Goal: Find specific page/section: Find specific page/section

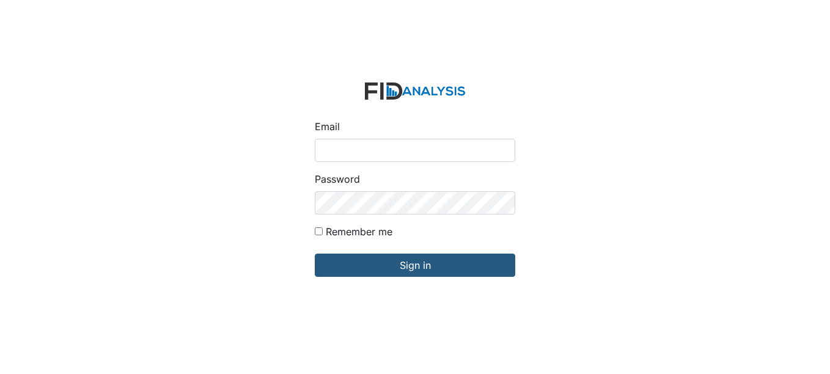
click at [378, 150] on input "Email" at bounding box center [415, 150] width 201 height 23
type input "[EMAIL_ADDRESS][DOMAIN_NAME]"
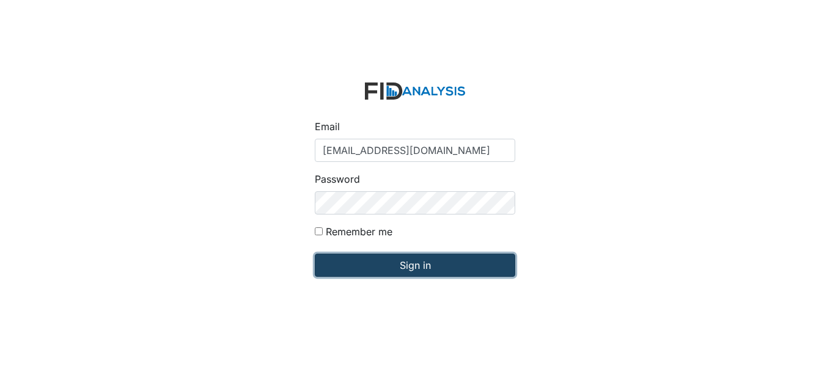
click at [425, 264] on input "Sign in" at bounding box center [415, 265] width 201 height 23
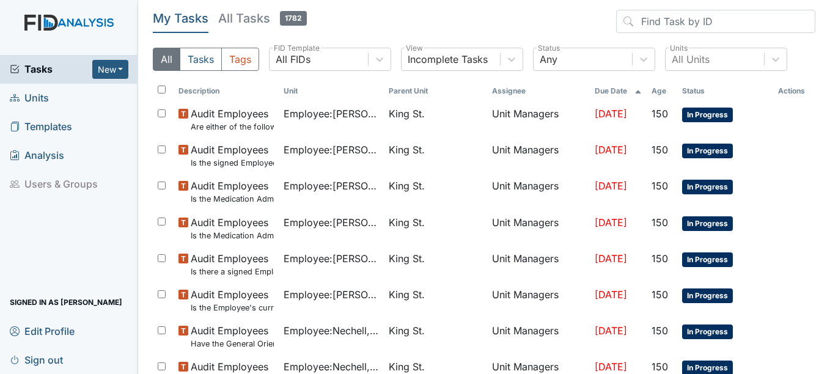
click at [41, 96] on span "Units" at bounding box center [29, 98] width 39 height 19
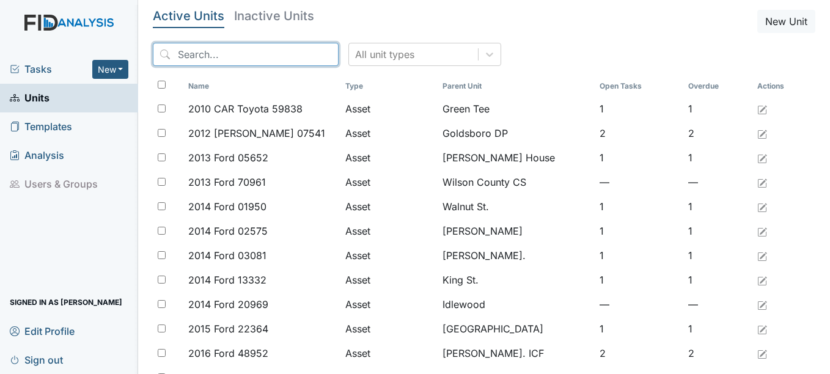
click at [249, 54] on input "search" at bounding box center [246, 54] width 186 height 23
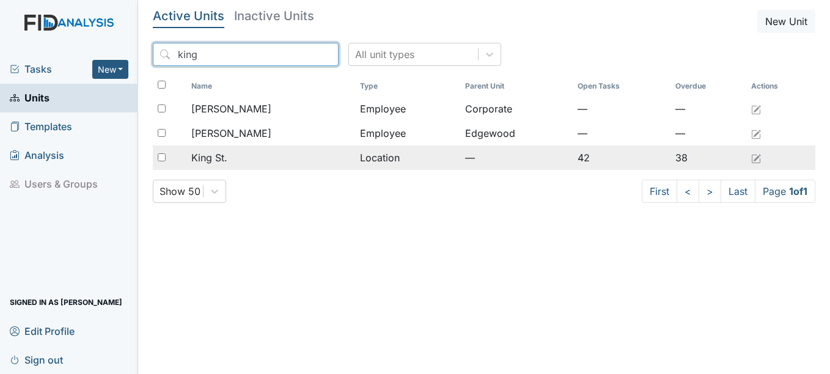
type input "king"
click at [225, 157] on span "King St." at bounding box center [209, 157] width 36 height 15
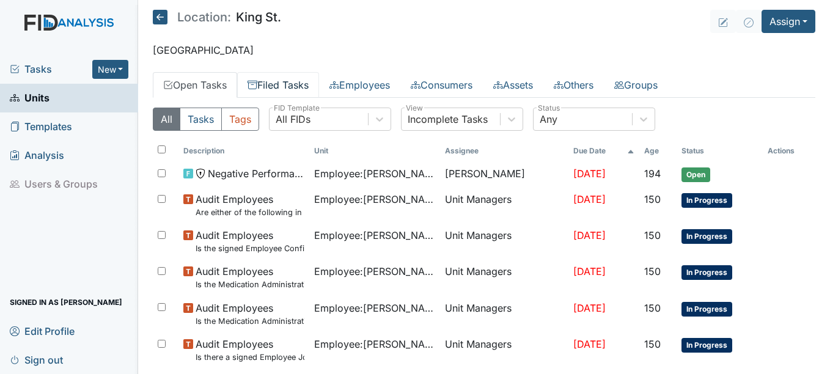
click at [308, 84] on link "Filed Tasks" at bounding box center [278, 85] width 82 height 26
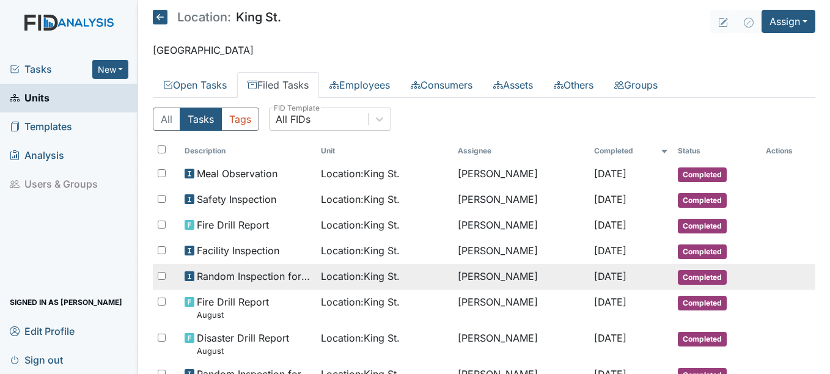
click at [696, 275] on span "Completed" at bounding box center [702, 277] width 49 height 15
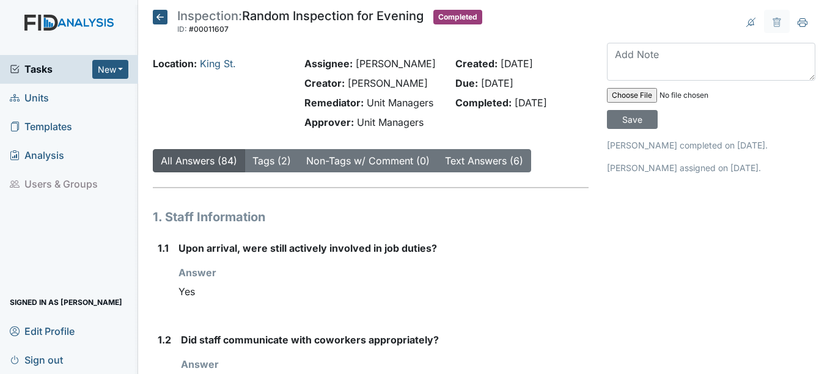
click at [160, 14] on icon at bounding box center [160, 17] width 15 height 15
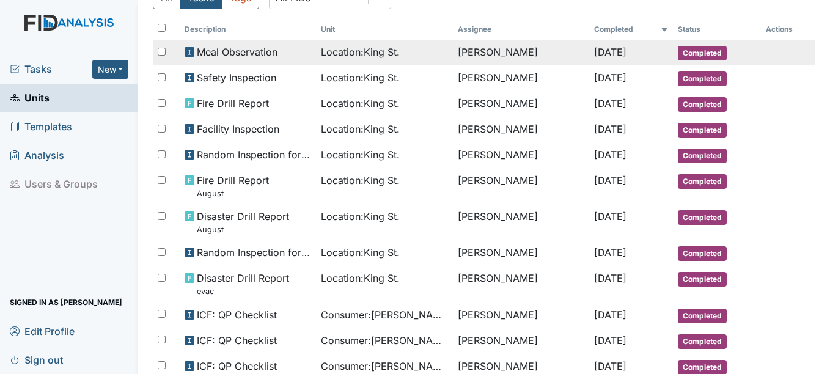
scroll to position [122, 0]
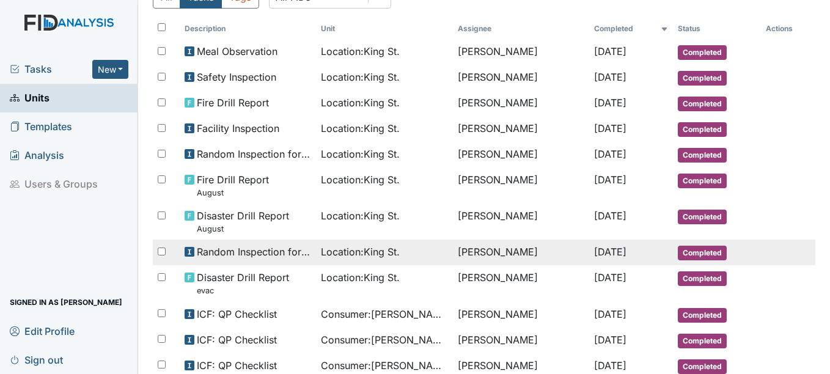
click at [614, 248] on span "[DATE]" at bounding box center [610, 252] width 32 height 12
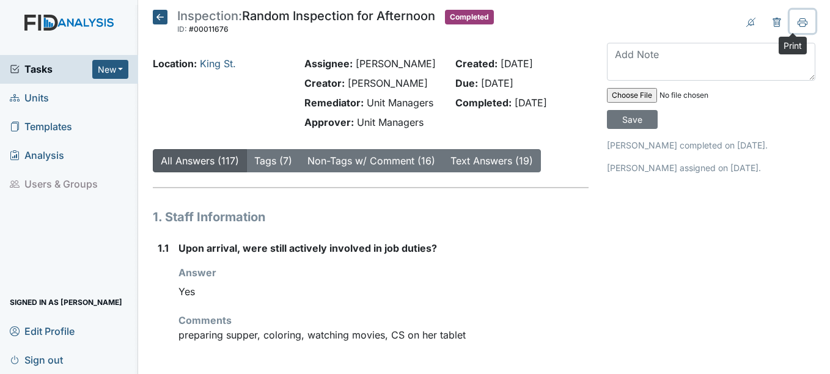
click at [798, 21] on icon at bounding box center [803, 23] width 10 height 10
